Goal: Navigation & Orientation: Find specific page/section

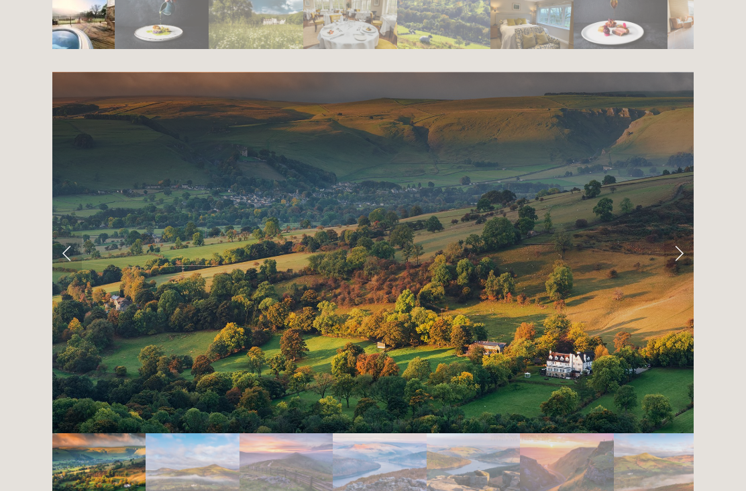
scroll to position [2660, 0]
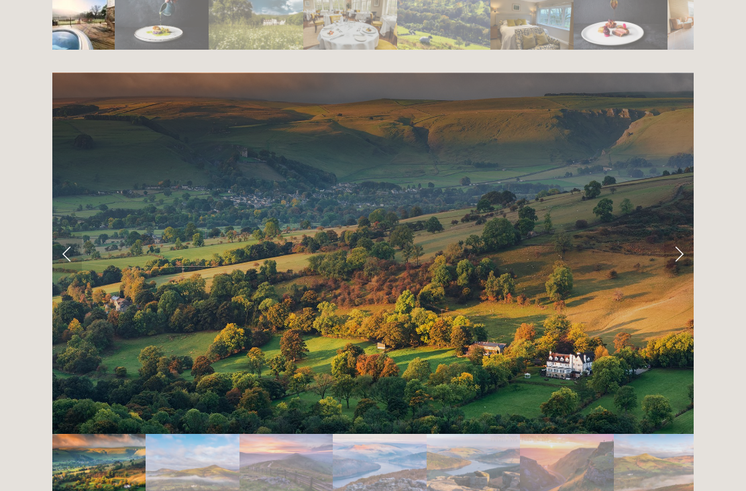
click at [684, 233] on link "Next Slide" at bounding box center [679, 253] width 30 height 40
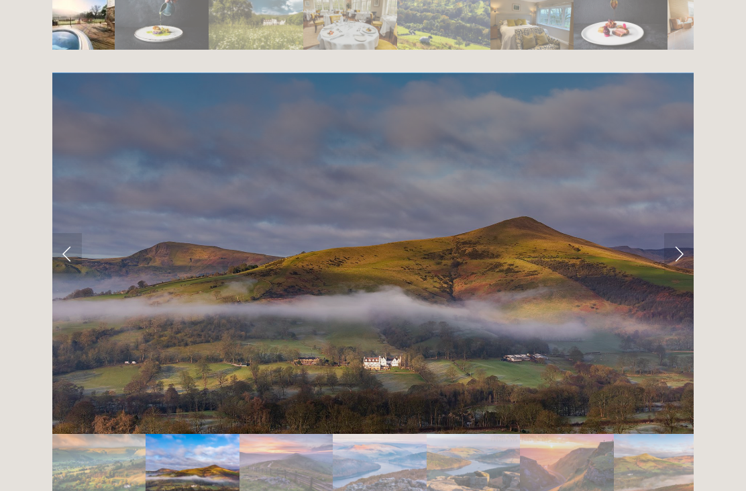
click at [690, 233] on link "Next Slide" at bounding box center [679, 253] width 30 height 40
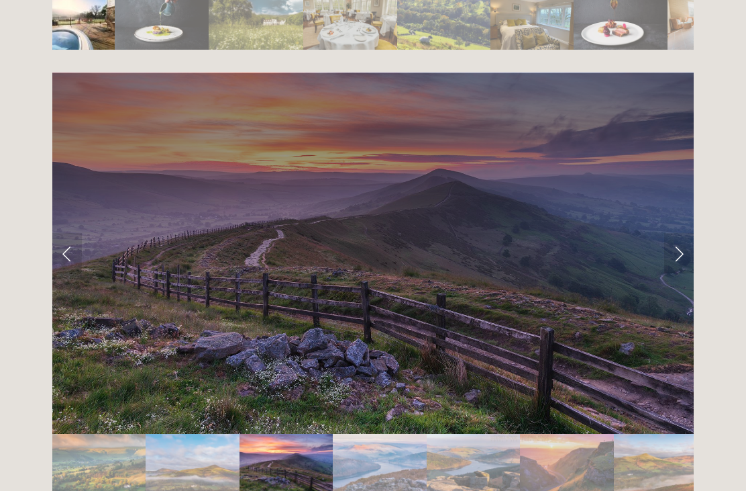
click at [683, 233] on link "Next Slide" at bounding box center [679, 253] width 30 height 40
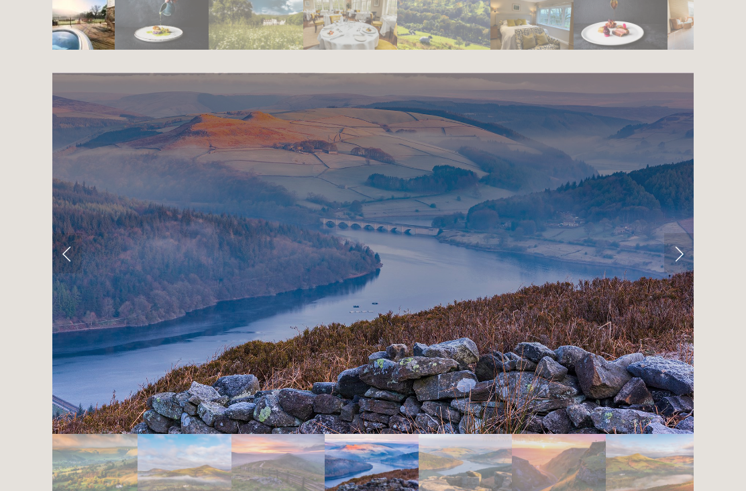
click at [684, 233] on link "Next Slide" at bounding box center [679, 253] width 30 height 40
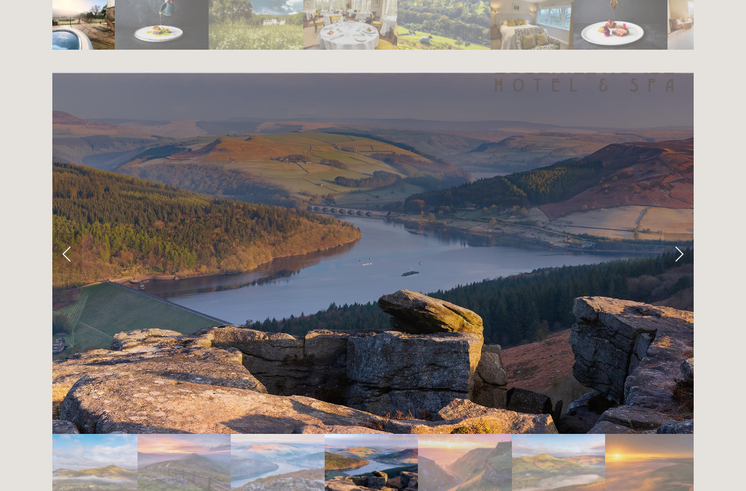
click at [687, 233] on link "Next Slide" at bounding box center [679, 253] width 30 height 40
click at [691, 233] on link "Next Slide" at bounding box center [679, 253] width 30 height 40
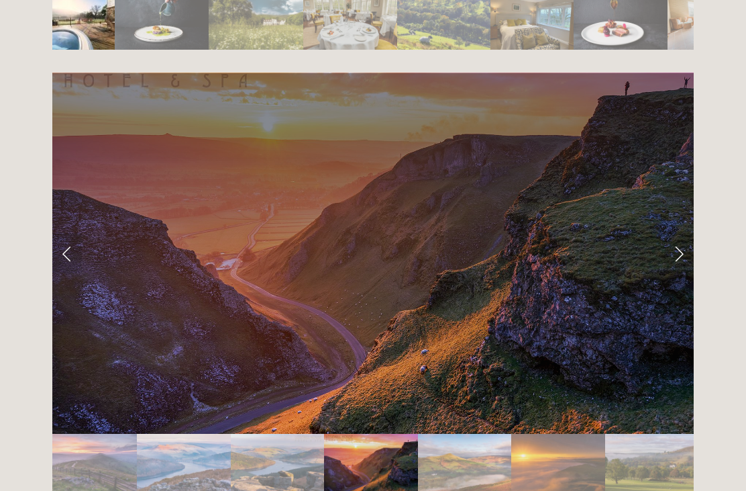
click at [683, 233] on link "Next Slide" at bounding box center [679, 253] width 30 height 40
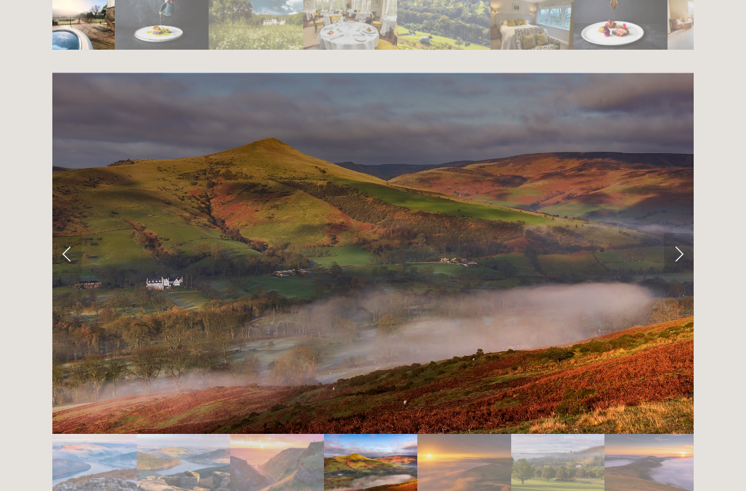
click at [682, 233] on link "Next Slide" at bounding box center [679, 253] width 30 height 40
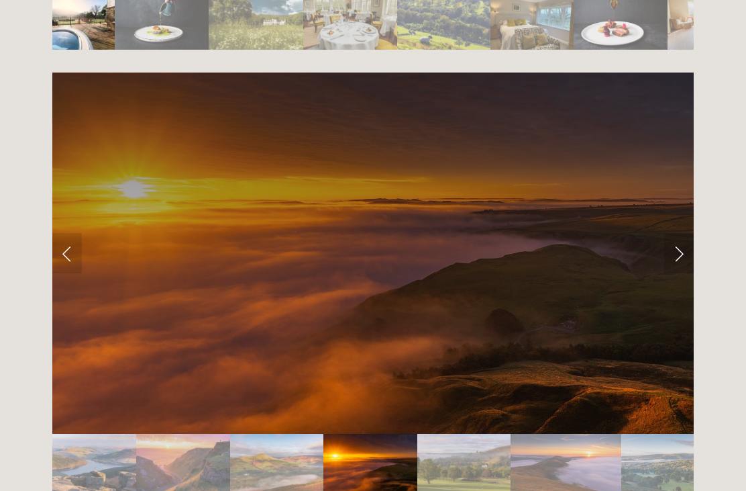
click at [686, 233] on link "Next Slide" at bounding box center [679, 253] width 30 height 40
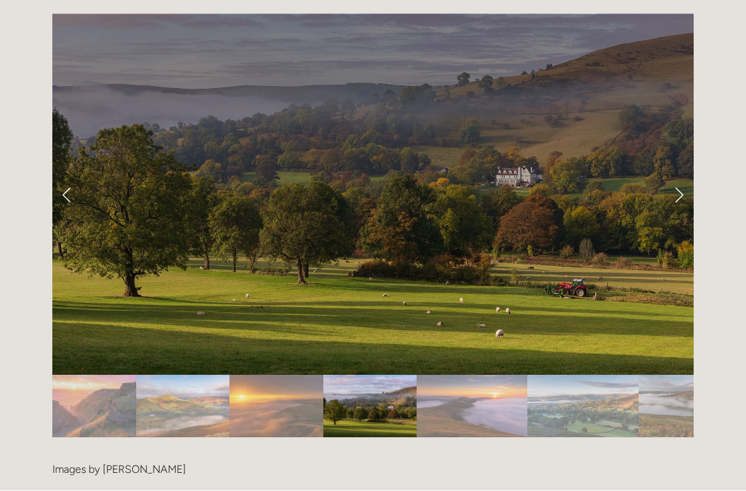
scroll to position [2719, 0]
click at [681, 174] on link "Next Slide" at bounding box center [679, 194] width 30 height 40
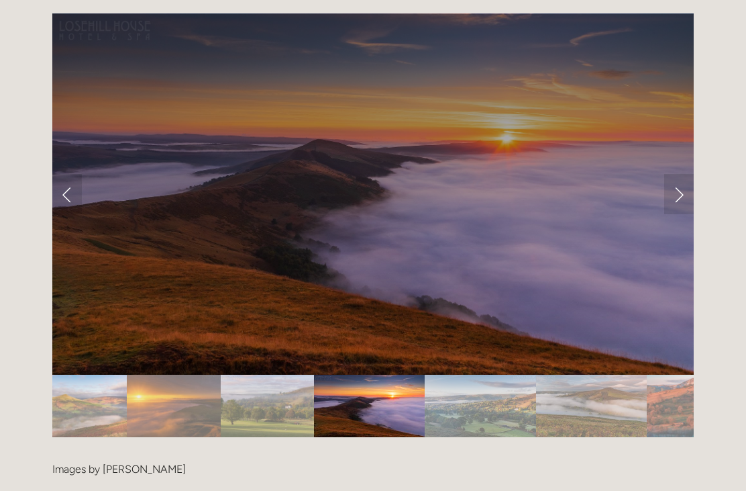
click at [684, 174] on link "Next Slide" at bounding box center [679, 194] width 30 height 40
click at [683, 174] on link "Next Slide" at bounding box center [679, 194] width 30 height 40
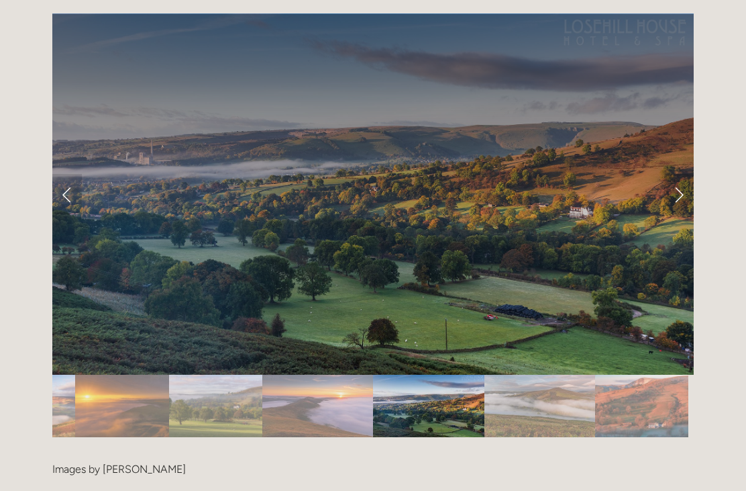
click at [680, 174] on link "Next Slide" at bounding box center [679, 194] width 30 height 40
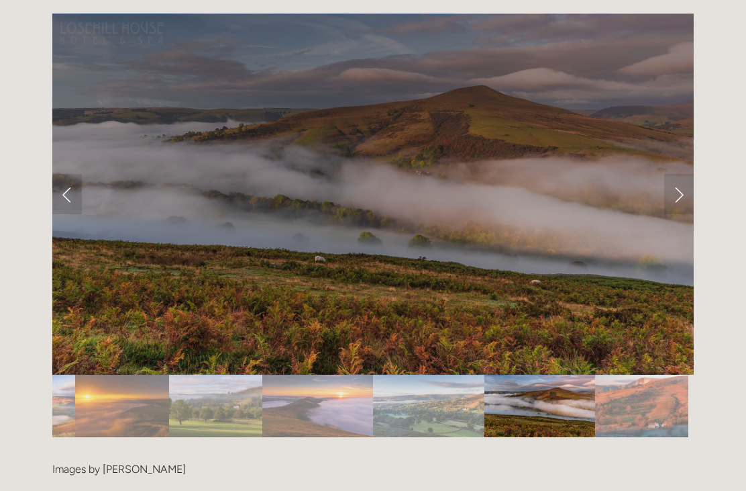
click at [674, 174] on link "Next Slide" at bounding box center [679, 194] width 30 height 40
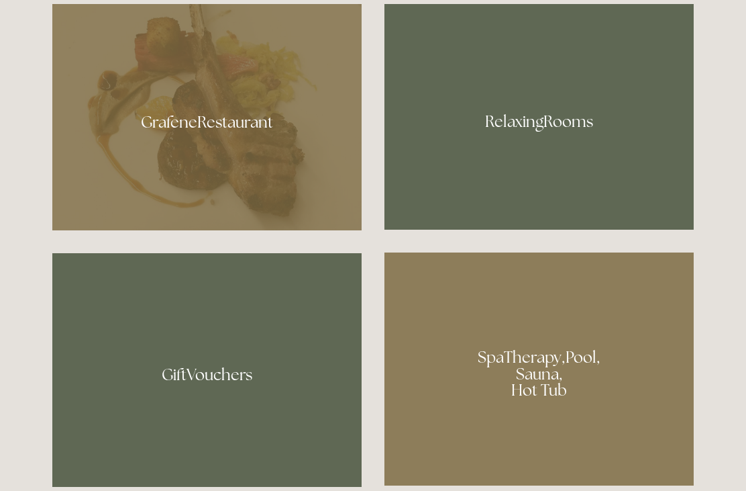
scroll to position [819, 0]
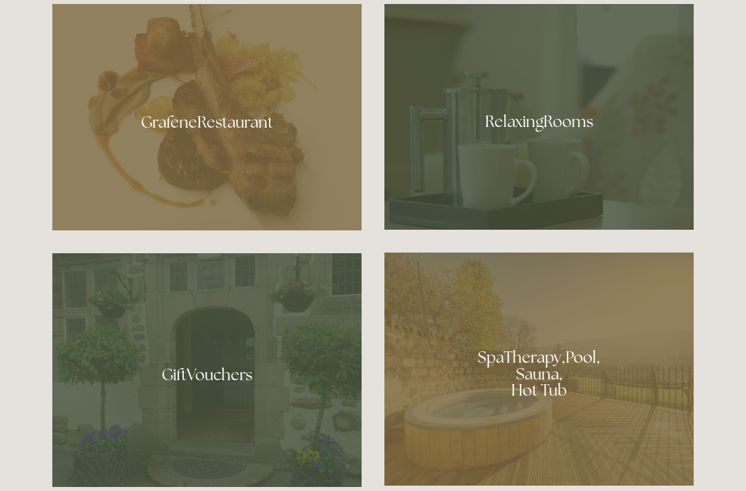
click at [267, 162] on div at bounding box center [206, 117] width 309 height 226
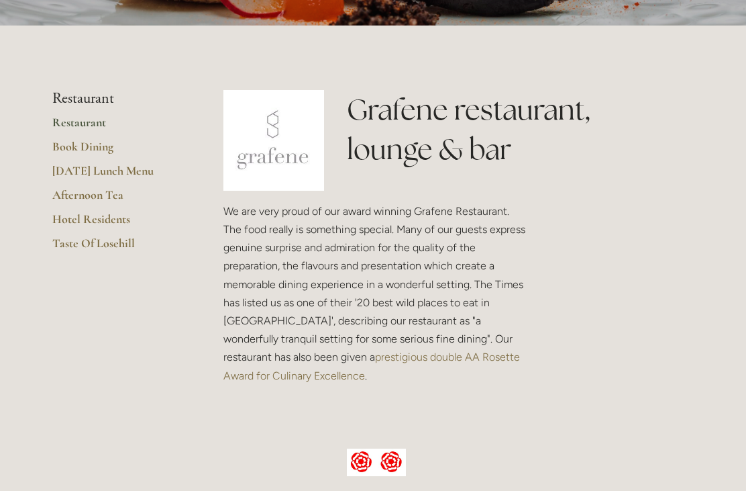
scroll to position [256, 0]
click at [89, 123] on link "Restaurant" at bounding box center [116, 127] width 128 height 24
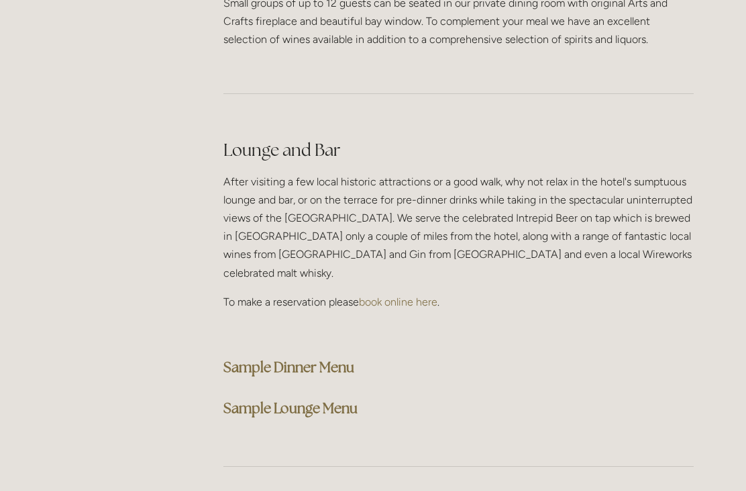
scroll to position [3290, 0]
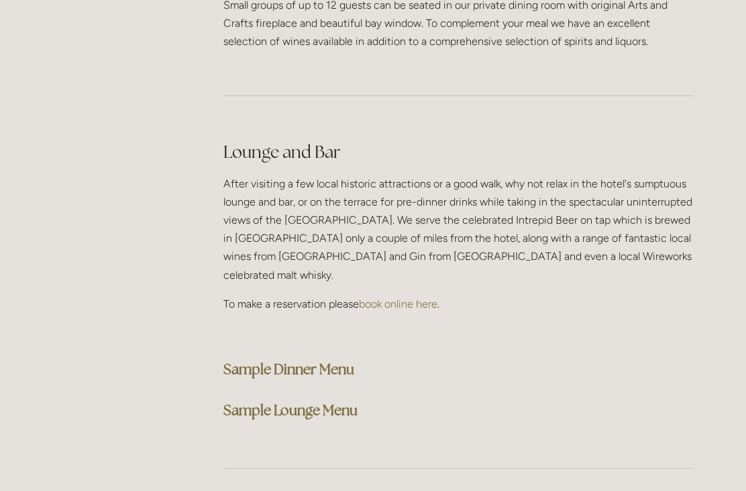
click at [341, 401] on strong "Sample Lounge Menu" at bounding box center [290, 410] width 134 height 18
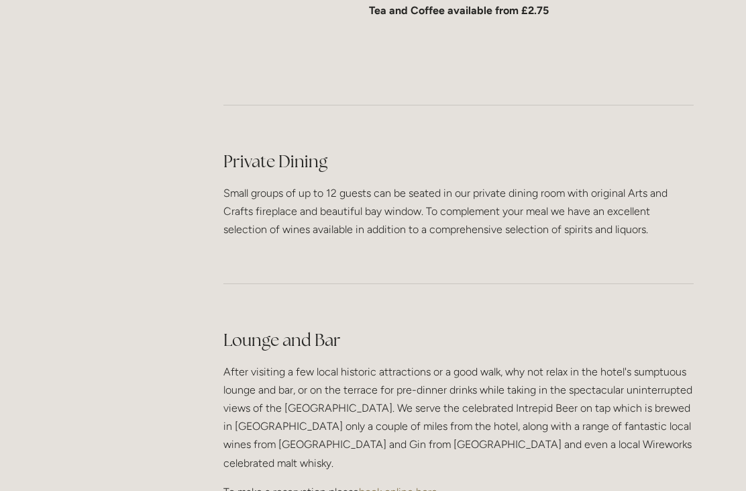
scroll to position [3093, 0]
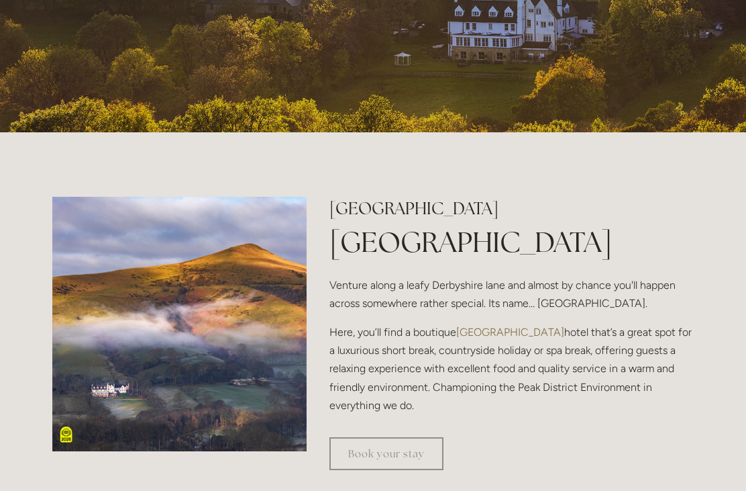
scroll to position [285, 0]
